Goal: Navigation & Orientation: Understand site structure

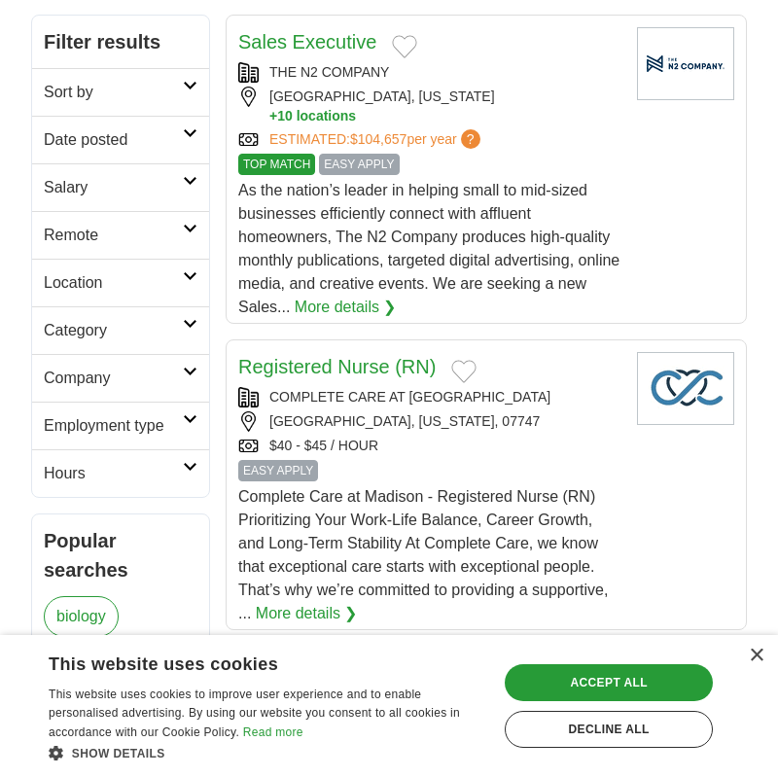
scroll to position [364, 0]
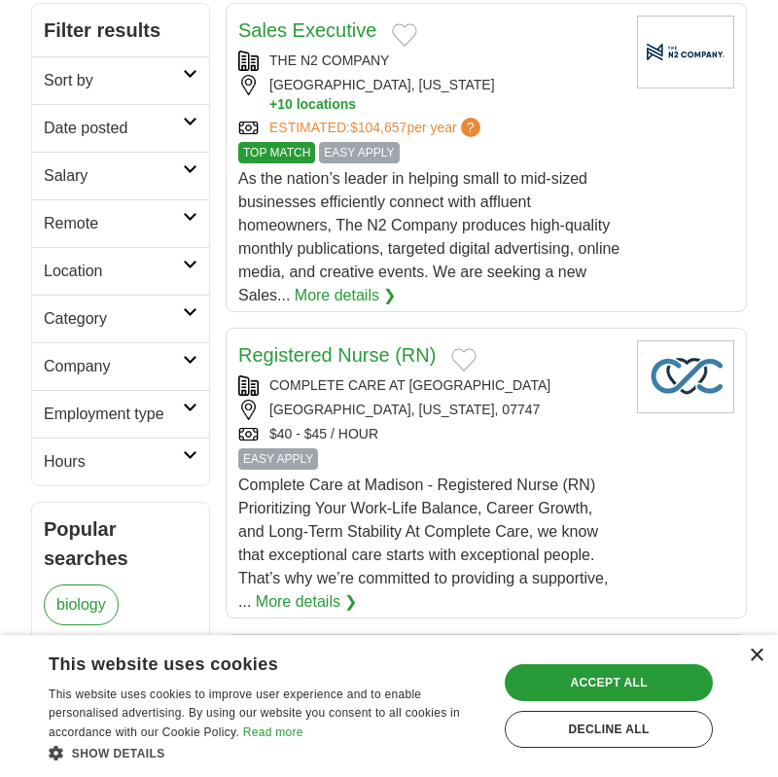
click at [755, 657] on div "×" at bounding box center [756, 656] width 15 height 15
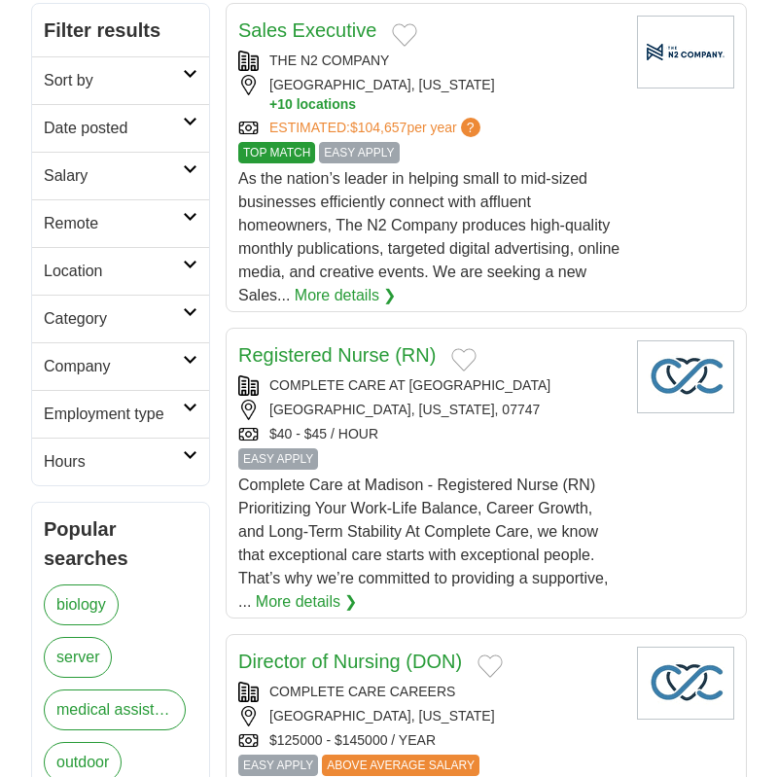
scroll to position [0, 0]
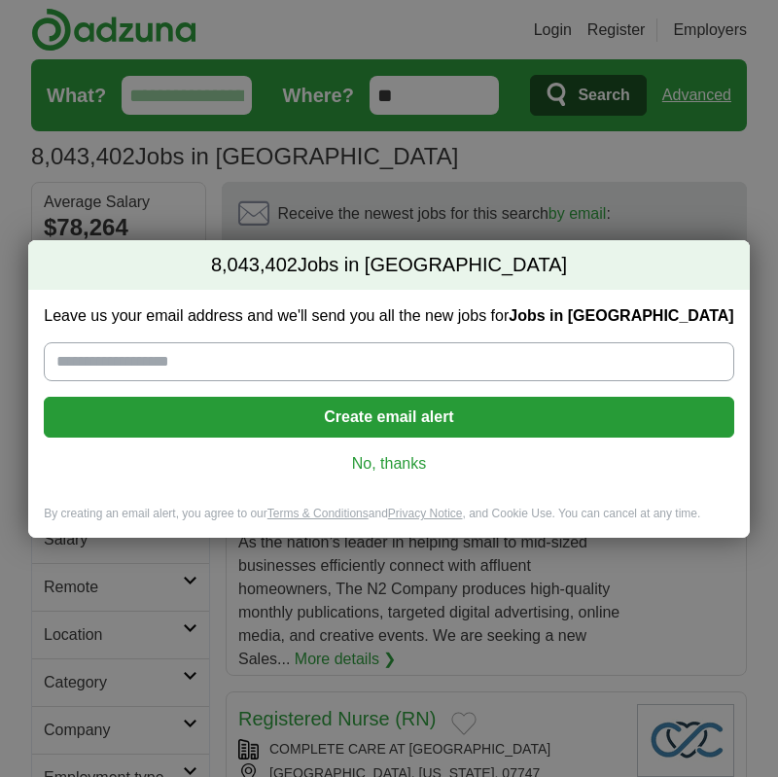
click at [400, 461] on link "No, thanks" at bounding box center [388, 463] width 659 height 21
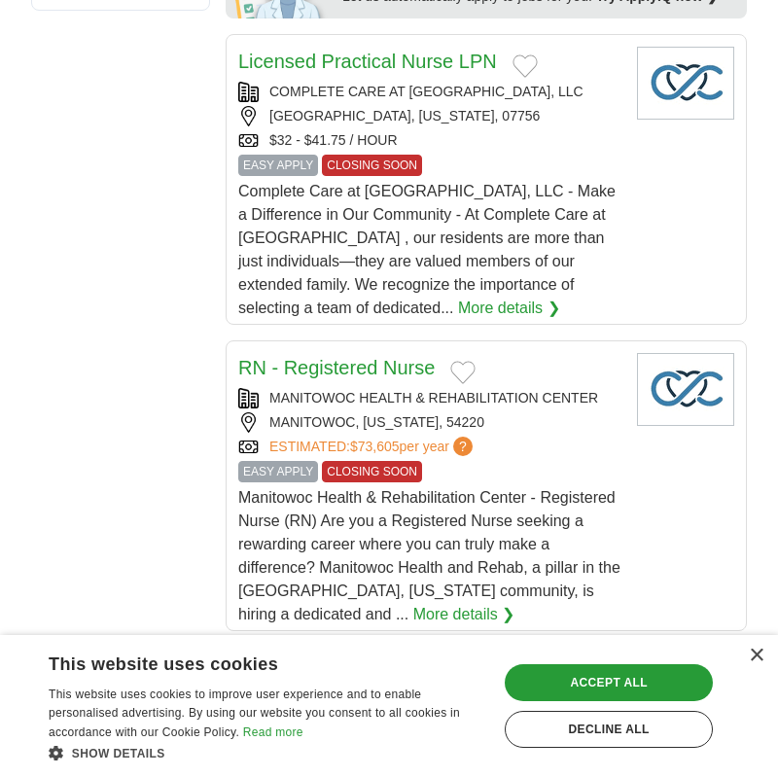
scroll to position [1354, 0]
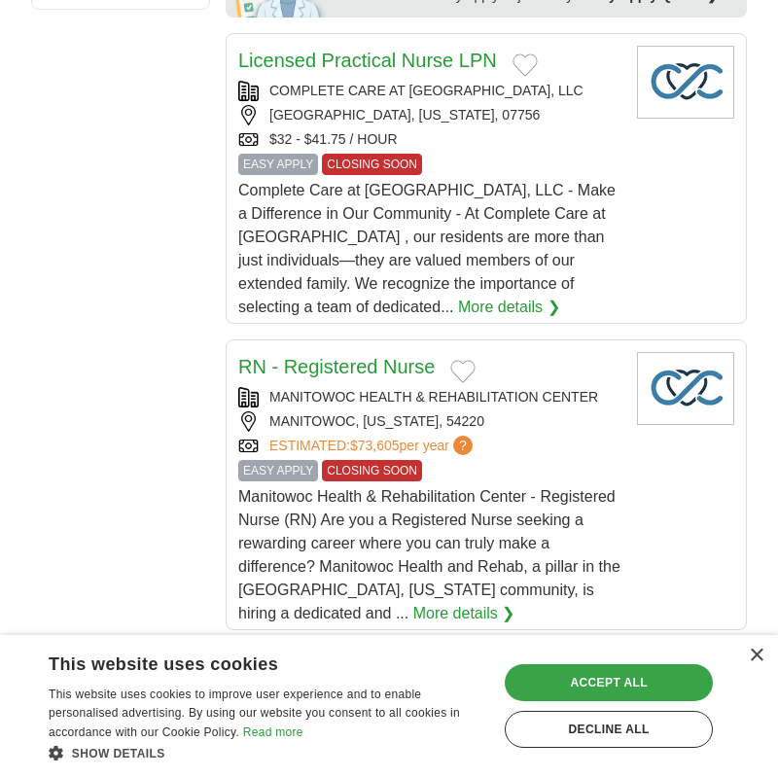
drag, startPoint x: 602, startPoint y: 682, endPoint x: 613, endPoint y: 675, distance: 12.7
click at [602, 682] on div "Accept all" at bounding box center [609, 683] width 208 height 37
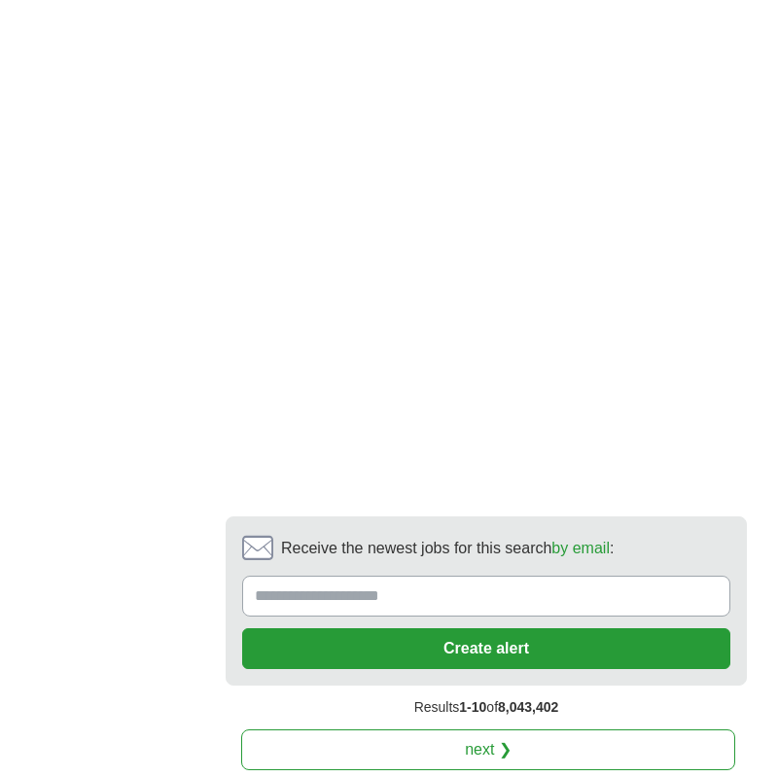
scroll to position [4376, 0]
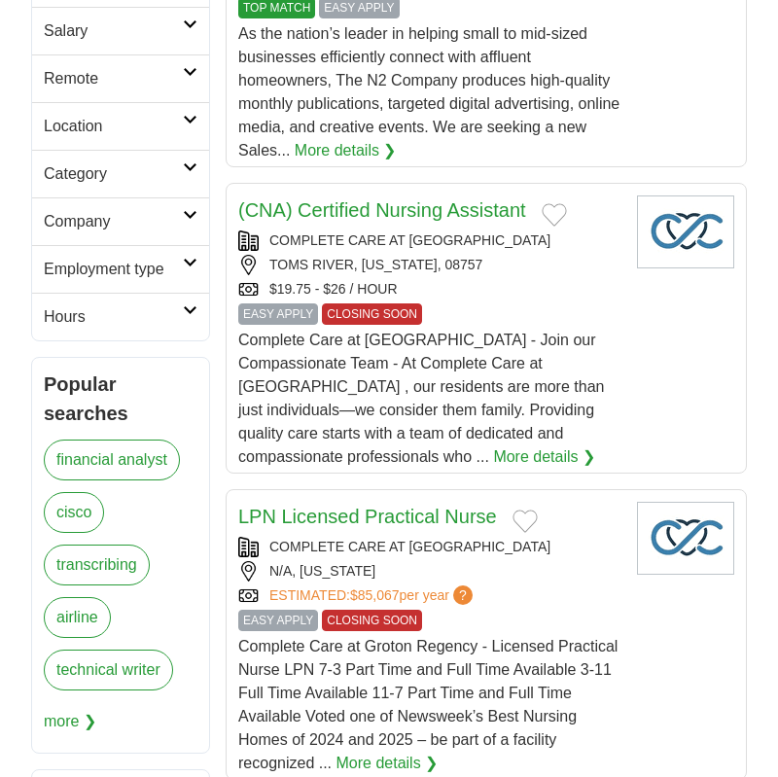
scroll to position [514, 0]
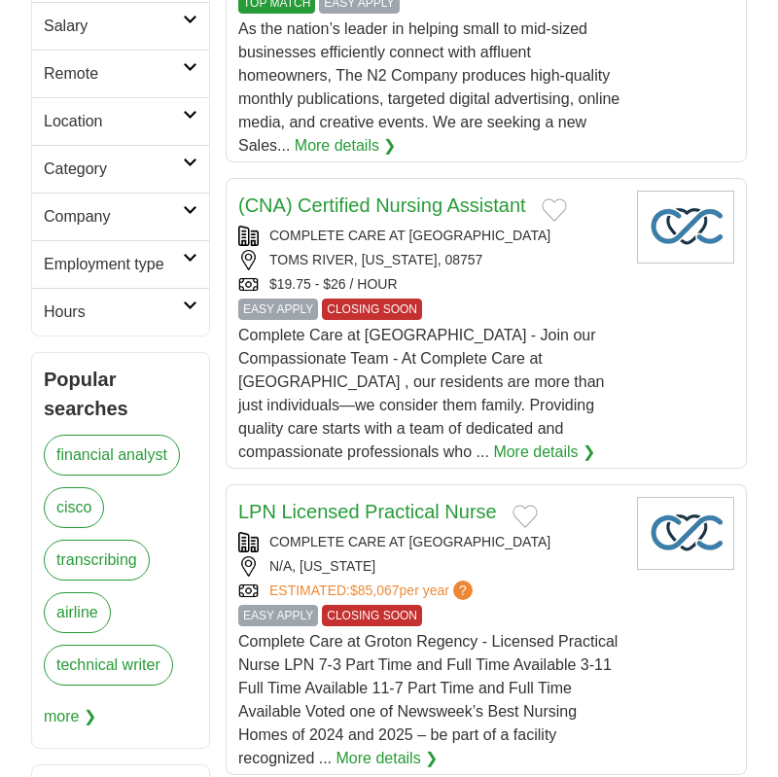
click at [184, 208] on icon at bounding box center [190, 210] width 15 height 10
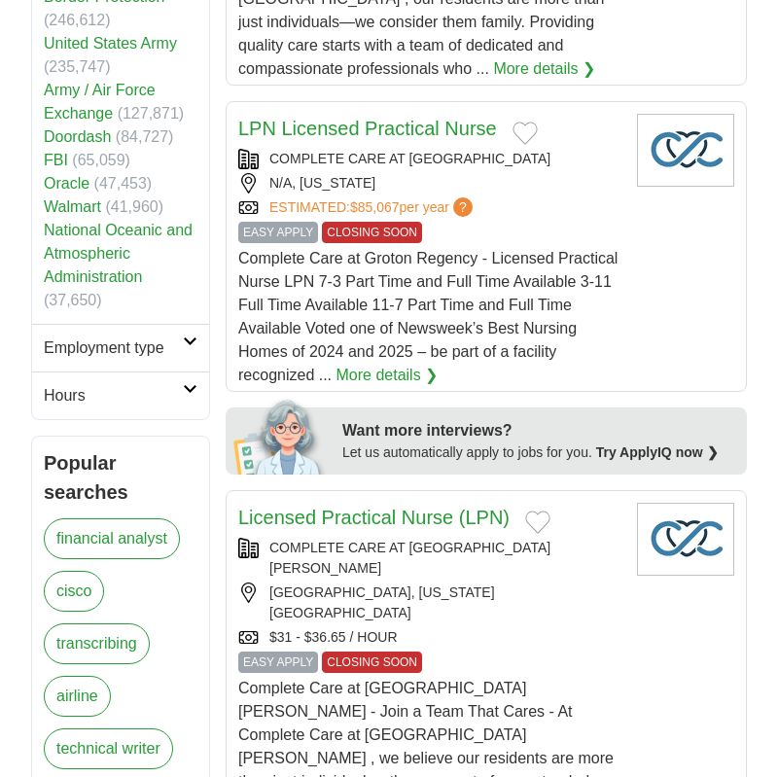
scroll to position [934, 0]
